Goal: Navigation & Orientation: Find specific page/section

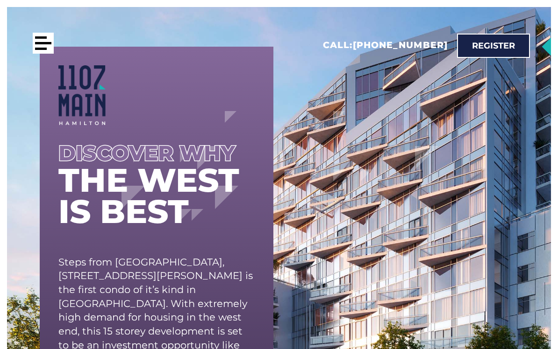
click at [46, 41] on div at bounding box center [43, 43] width 21 height 21
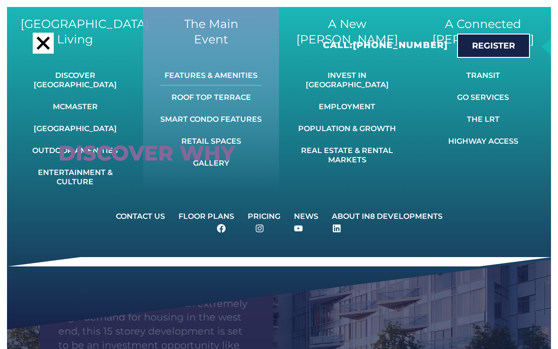
click at [226, 79] on link "Features & Amenities" at bounding box center [210, 75] width 101 height 21
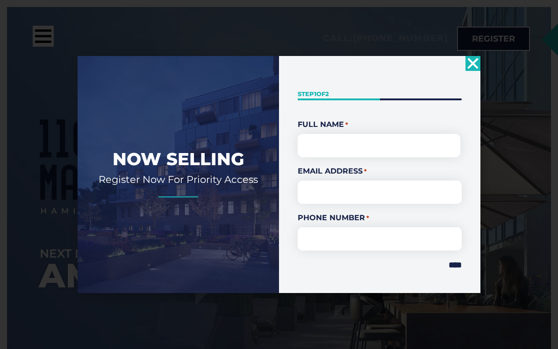
scroll to position [12, 0]
click at [470, 65] on icon "Close" at bounding box center [472, 63] width 15 height 15
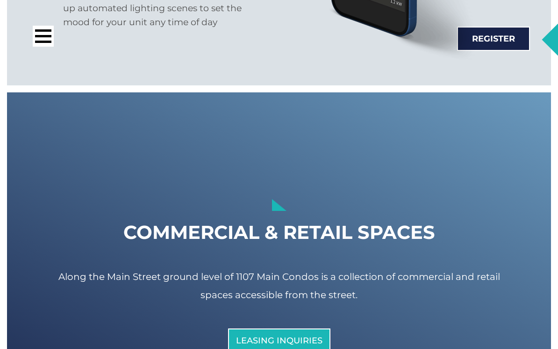
scroll to position [4734, 0]
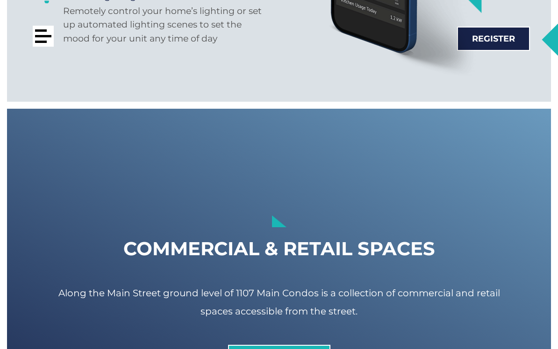
click at [41, 36] on div at bounding box center [43, 36] width 16 height 2
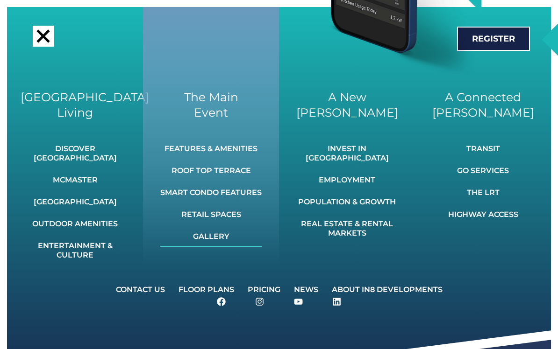
click at [215, 238] on link "Gallery" at bounding box center [210, 237] width 101 height 21
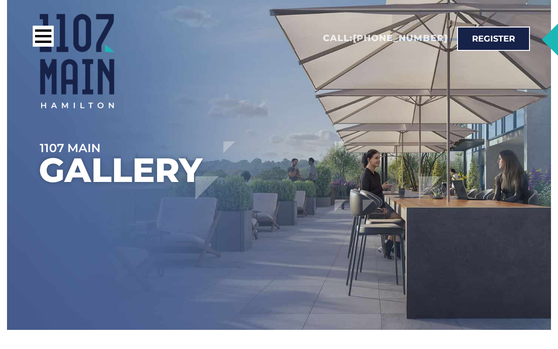
scroll to position [12, 0]
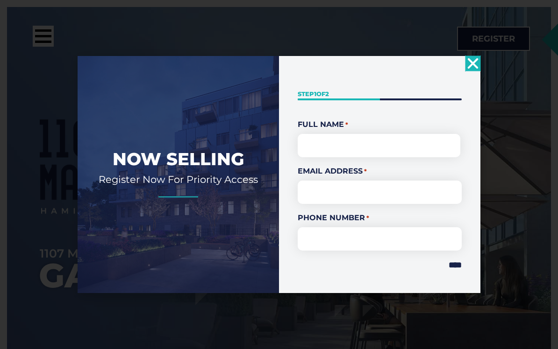
click at [474, 63] on use "Close" at bounding box center [473, 63] width 11 height 11
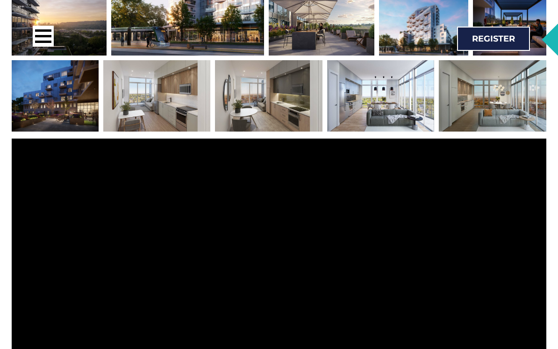
scroll to position [533, 0]
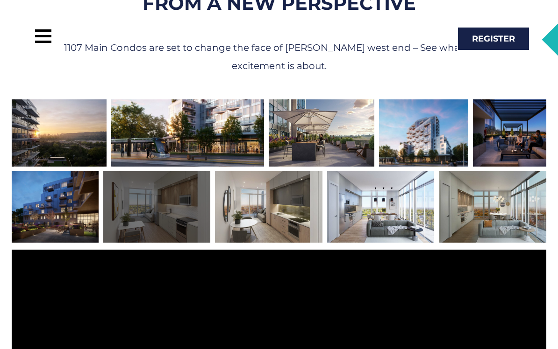
click at [131, 220] on div at bounding box center [156, 206] width 107 height 71
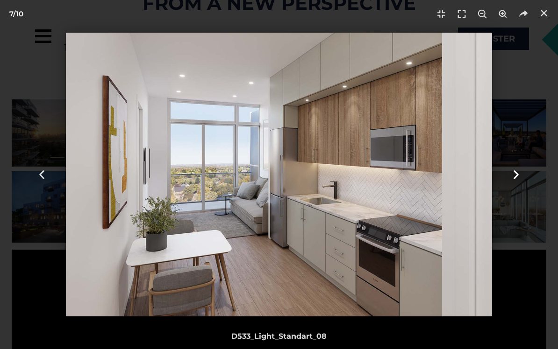
click at [517, 177] on icon "Next slide" at bounding box center [516, 175] width 12 height 12
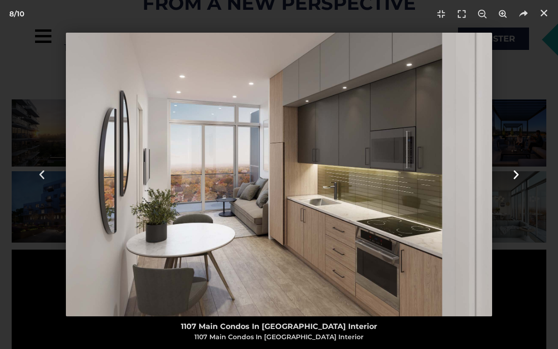
click at [517, 177] on icon "Next slide" at bounding box center [516, 175] width 12 height 12
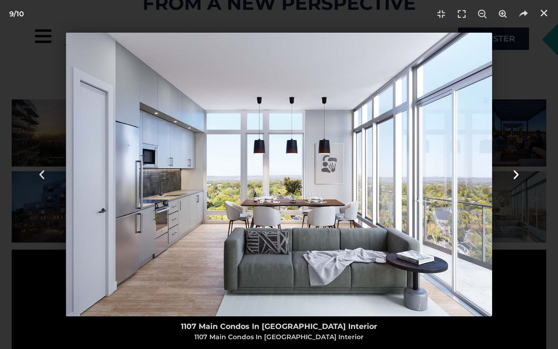
click at [517, 177] on icon "Next slide" at bounding box center [516, 175] width 12 height 12
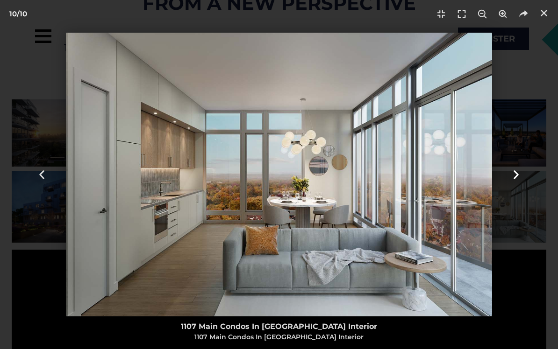
click at [517, 177] on icon "Next slide" at bounding box center [516, 175] width 12 height 12
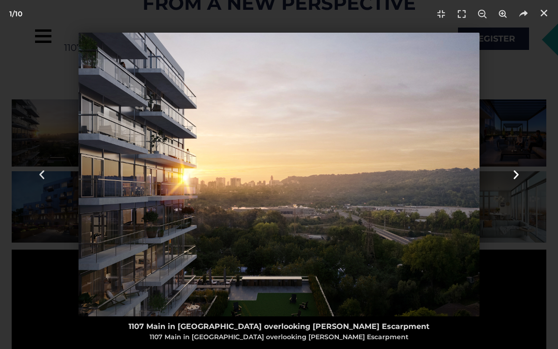
click at [517, 177] on icon "Next slide" at bounding box center [516, 175] width 12 height 12
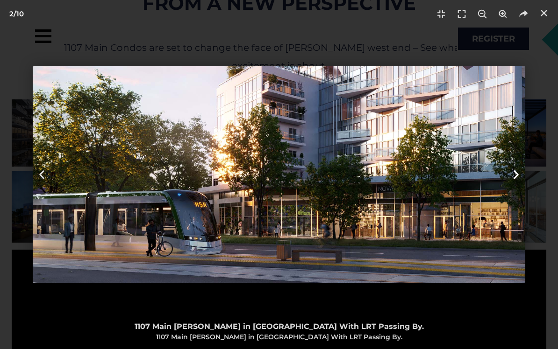
click at [517, 177] on icon "Next slide" at bounding box center [516, 175] width 12 height 12
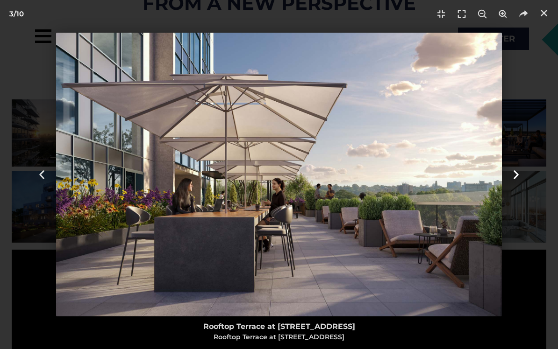
click at [517, 177] on icon "Next slide" at bounding box center [516, 175] width 12 height 12
